Goal: Task Accomplishment & Management: Complete application form

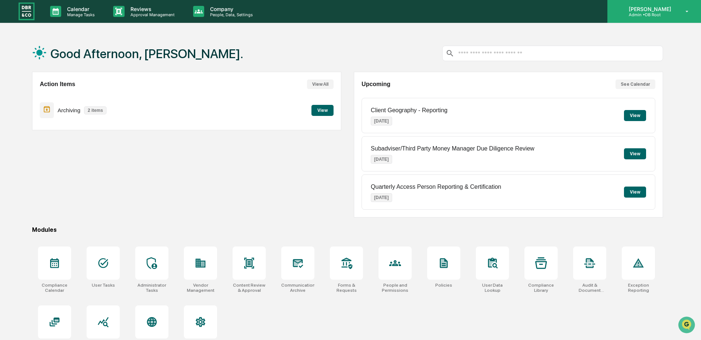
click at [661, 14] on p "Admin • DB Root" at bounding box center [649, 14] width 52 height 5
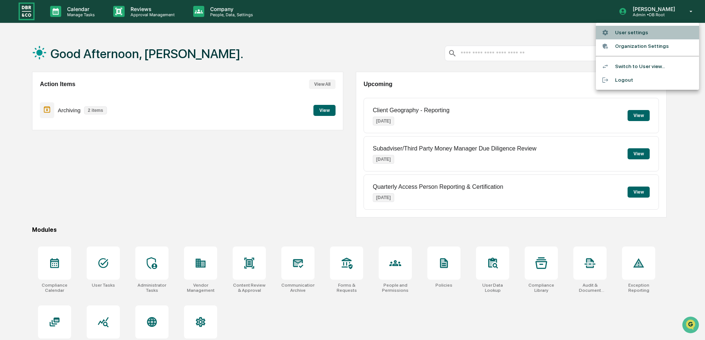
click at [639, 31] on li "User settings" at bounding box center [646, 33] width 103 height 14
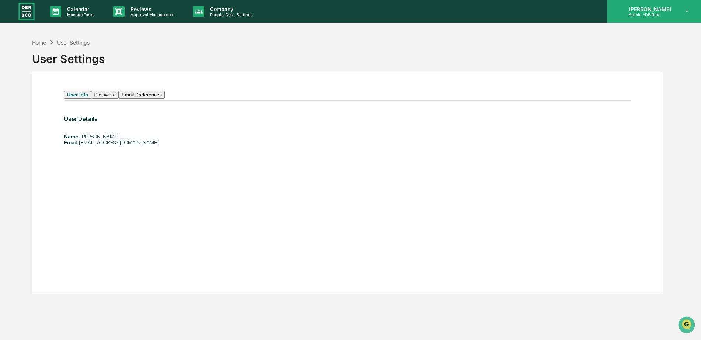
click at [662, 9] on p "[PERSON_NAME]" at bounding box center [649, 9] width 52 height 6
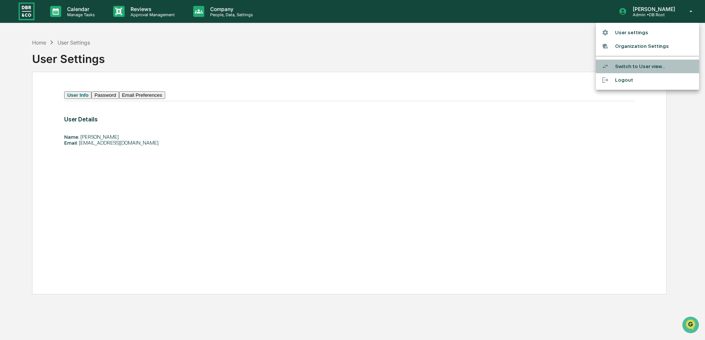
click at [650, 66] on li "Switch to User view..." at bounding box center [646, 67] width 103 height 14
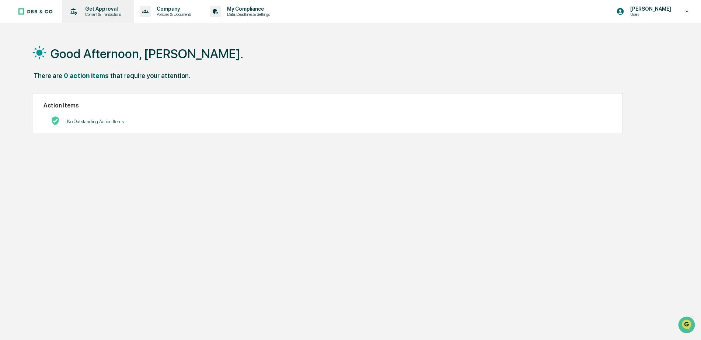
click at [97, 12] on p "Content & Transactions" at bounding box center [102, 14] width 46 height 5
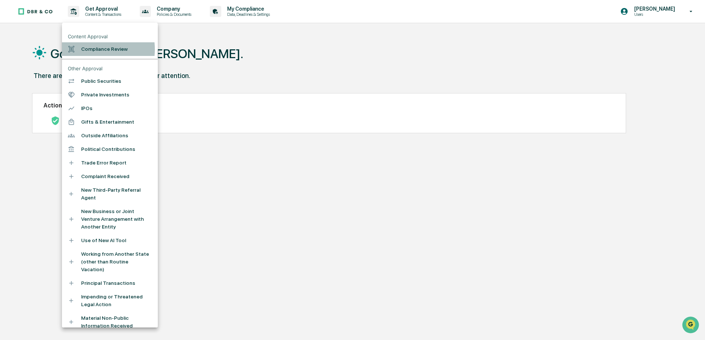
click at [90, 51] on li "Compliance Review" at bounding box center [110, 49] width 96 height 14
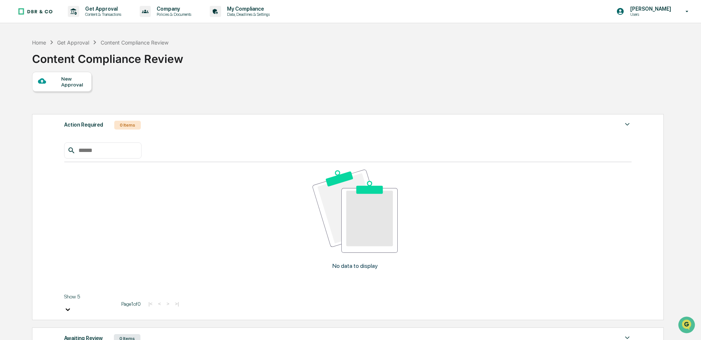
click at [67, 81] on div "New Approval" at bounding box center [73, 82] width 25 height 12
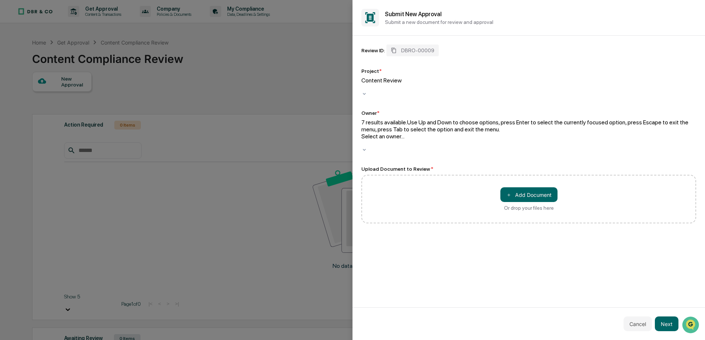
click at [405, 140] on div at bounding box center [528, 143] width 335 height 7
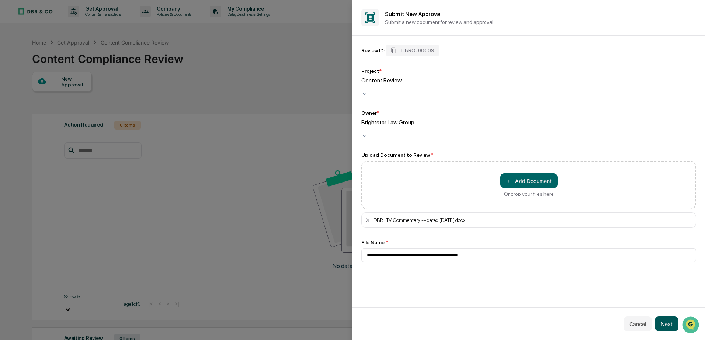
click at [671, 322] on button "Next" at bounding box center [666, 324] width 24 height 15
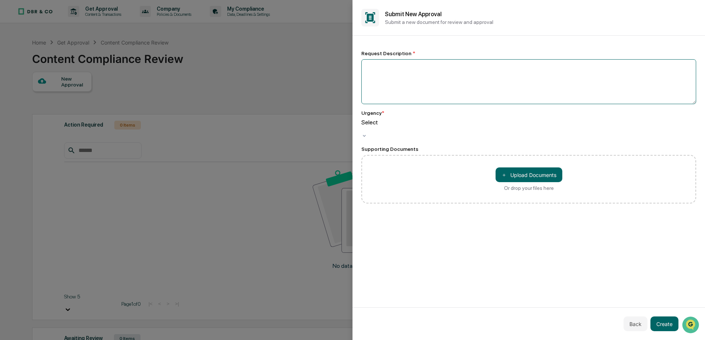
click at [418, 72] on textarea at bounding box center [528, 81] width 335 height 45
click at [395, 128] on div at bounding box center [528, 129] width 335 height 7
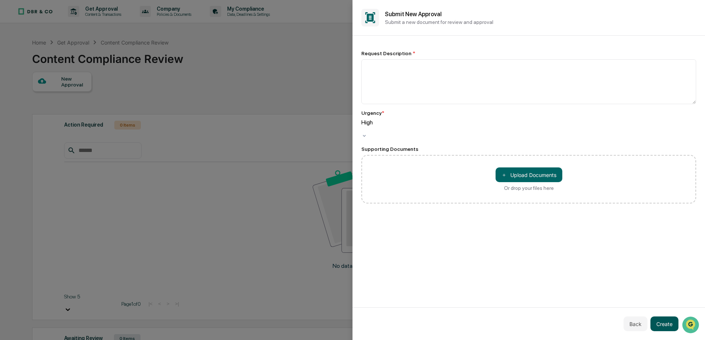
click at [665, 329] on button "Create" at bounding box center [664, 324] width 28 height 15
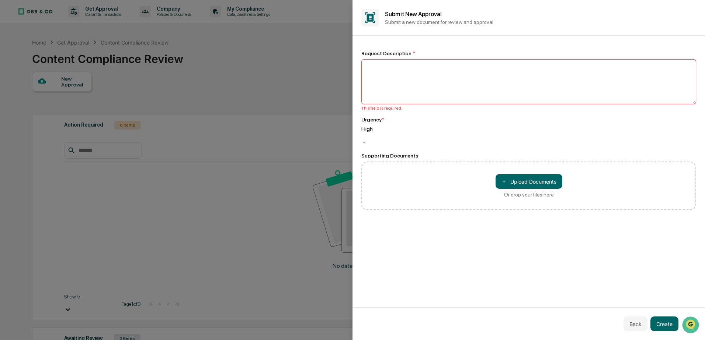
click at [410, 65] on textarea at bounding box center [528, 81] width 335 height 45
click at [410, 65] on textarea "*" at bounding box center [528, 81] width 335 height 45
type textarea "**********"
click at [663, 320] on button "Create" at bounding box center [664, 324] width 28 height 15
